Goal: Communication & Community: Ask a question

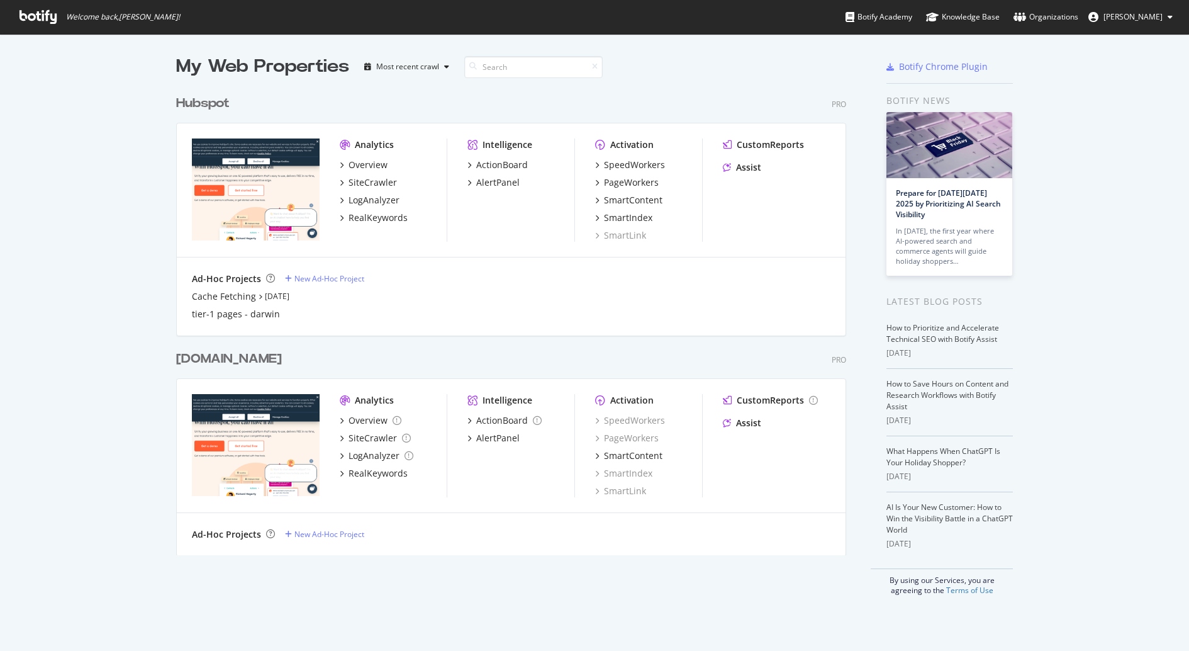
scroll to position [650, 1189]
click at [199, 94] on div "Hubspot" at bounding box center [202, 103] width 53 height 18
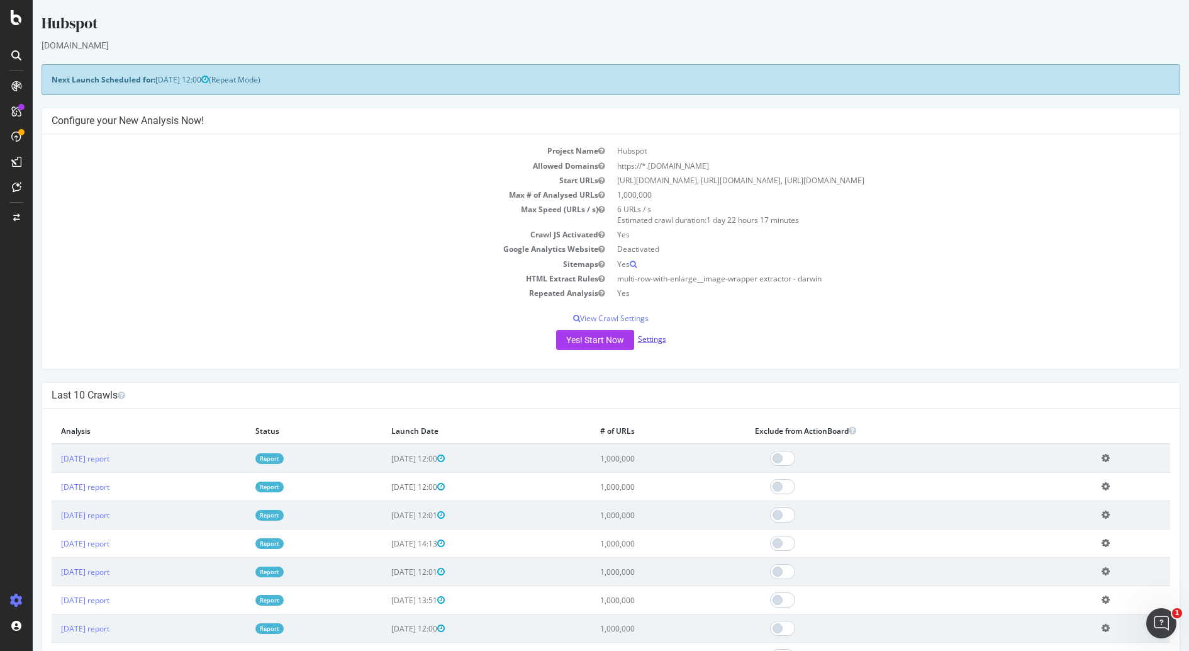
click at [658, 335] on link "Settings" at bounding box center [652, 339] width 28 height 11
click at [661, 336] on link "Settings" at bounding box center [652, 339] width 28 height 11
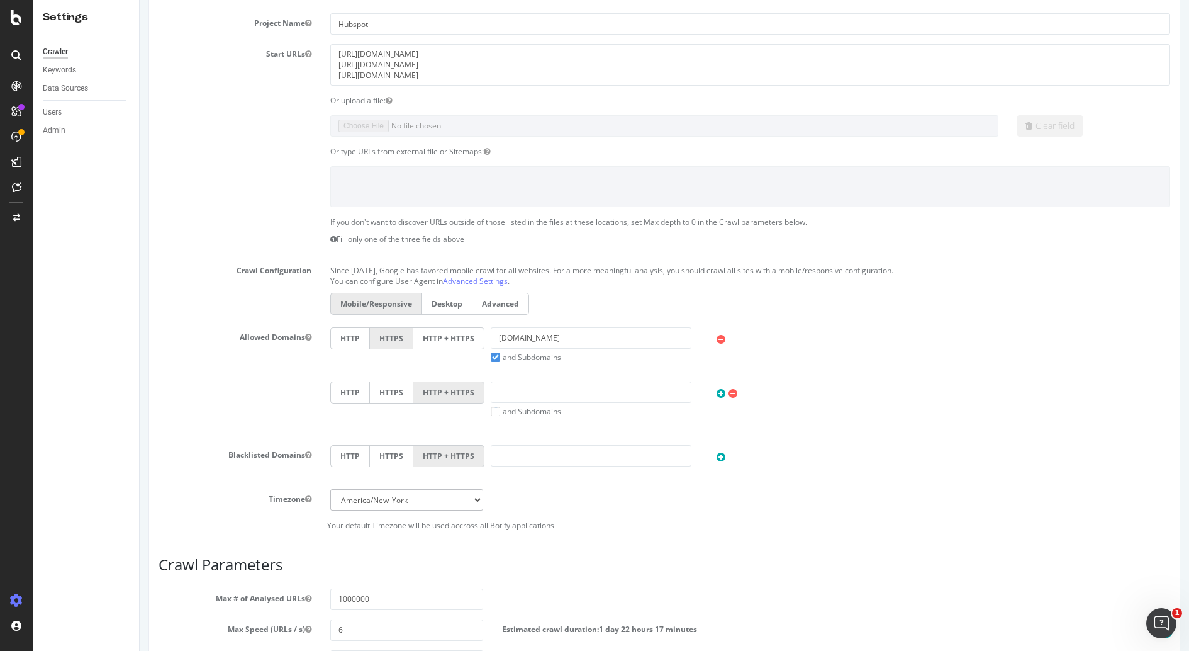
scroll to position [408, 0]
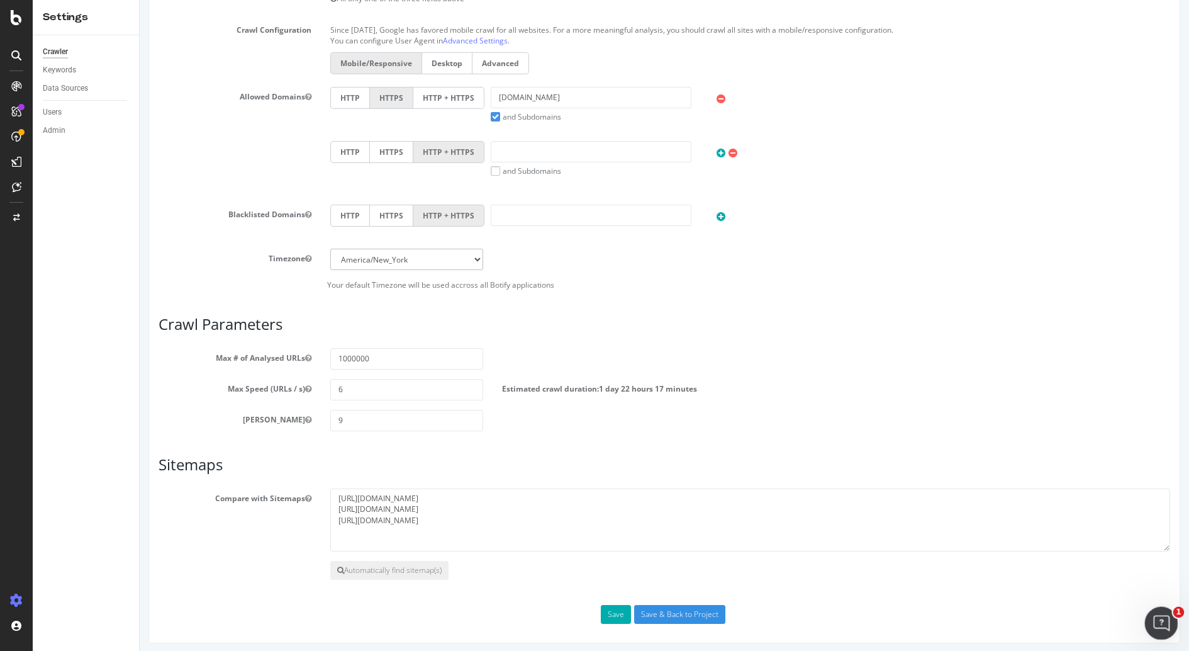
click at [1150, 618] on icon "Open Intercom Messenger" at bounding box center [1160, 621] width 21 height 21
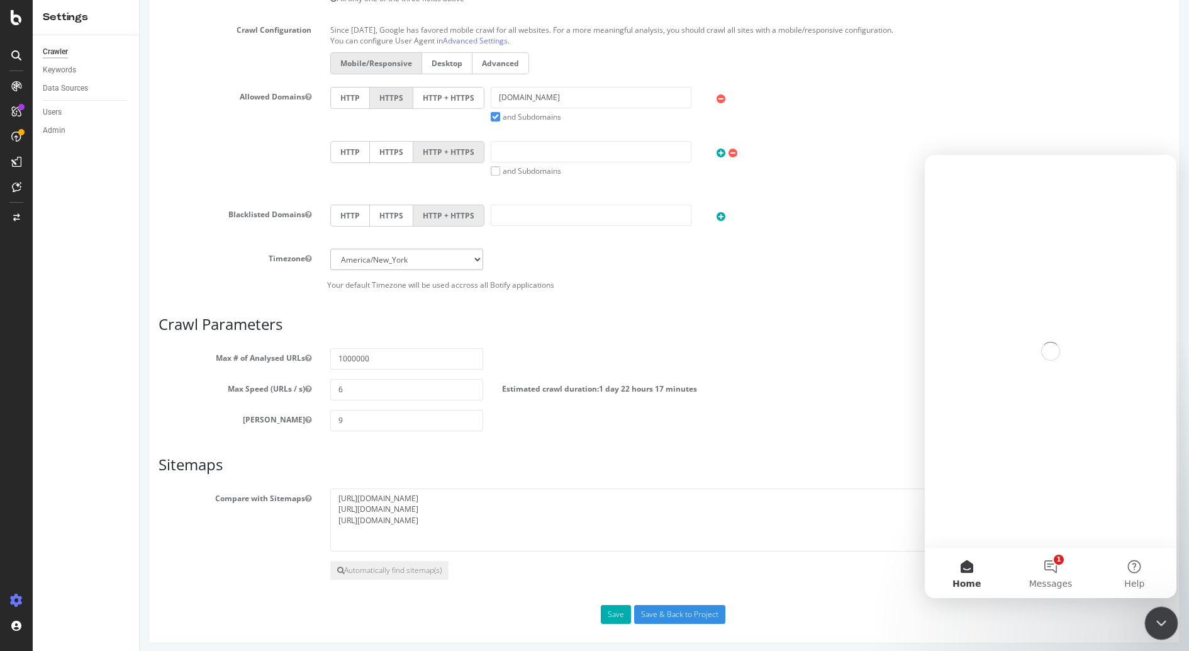
scroll to position [0, 0]
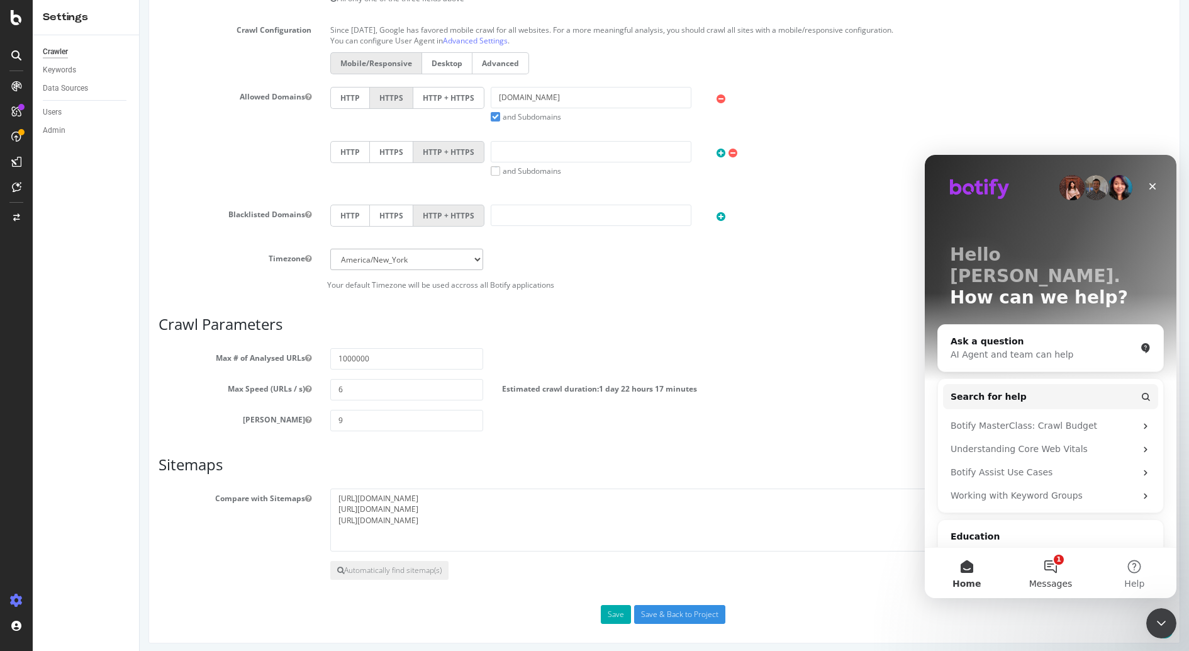
click at [1049, 562] on button "1 Messages" at bounding box center [1051, 572] width 84 height 50
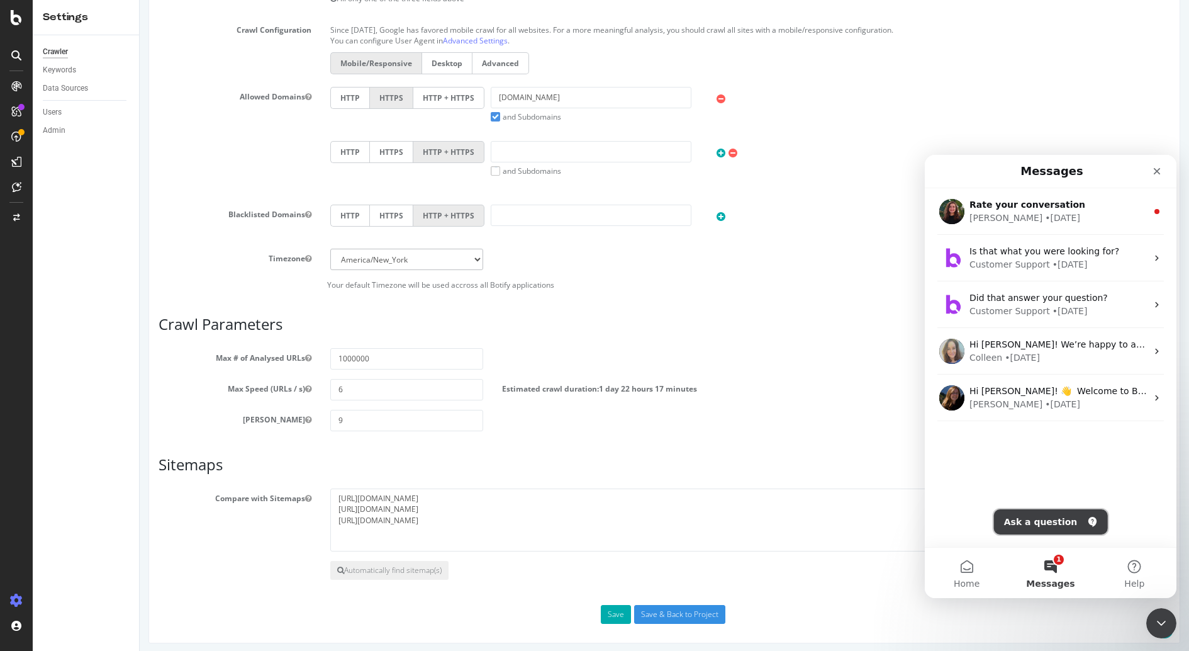
click at [1026, 520] on button "Ask a question" at bounding box center [1051, 521] width 114 height 25
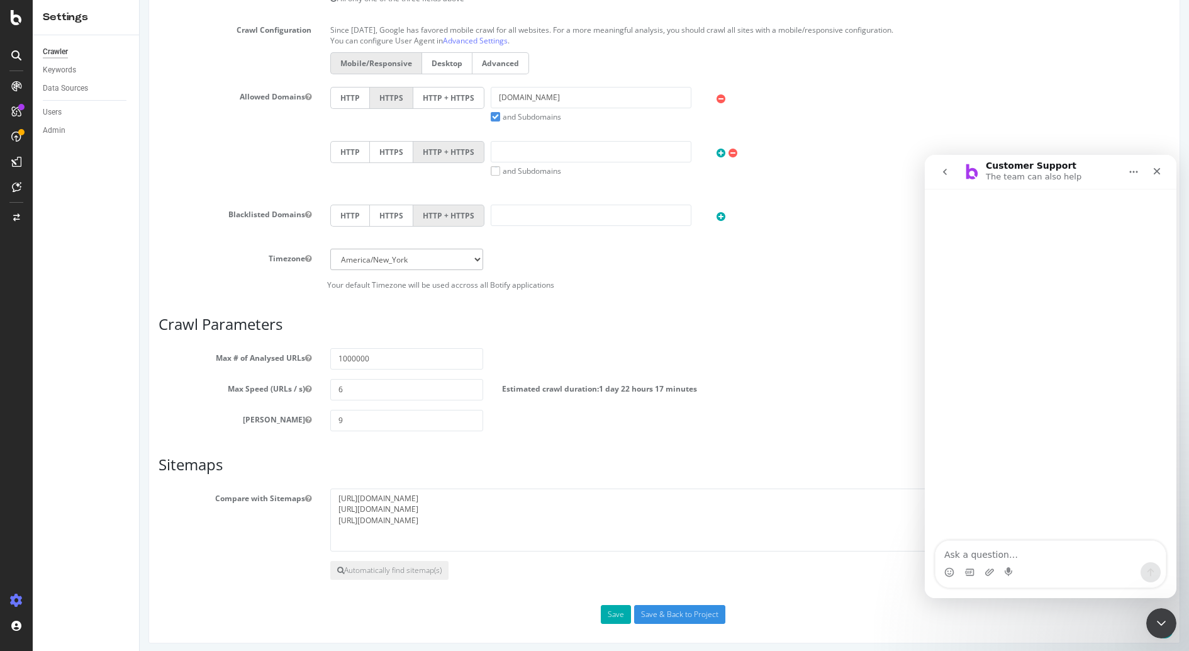
click at [1064, 507] on div "Intercom messenger" at bounding box center [1051, 365] width 252 height 353
click at [971, 561] on textarea "Ask a question…" at bounding box center [1051, 551] width 230 height 21
type textarea "adhoc crawler"
